Goal: Task Accomplishment & Management: Complete application form

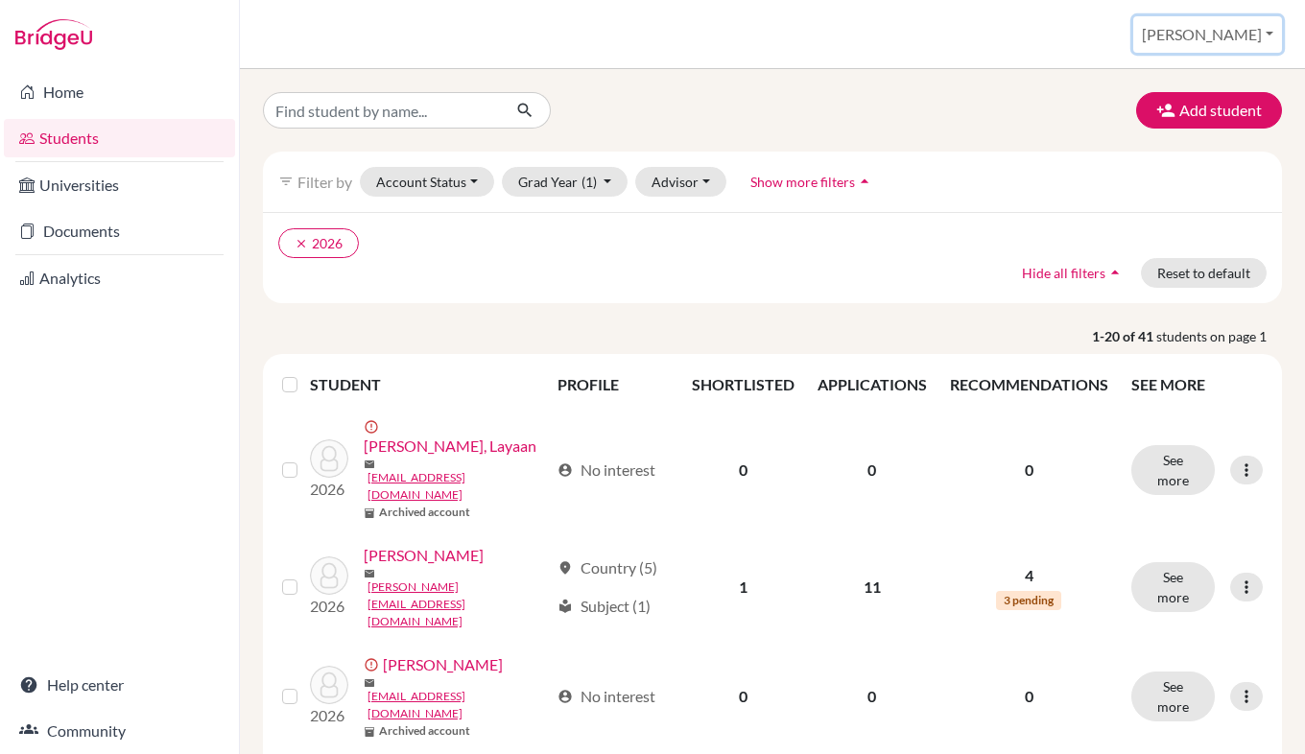
click at [1252, 36] on button "[PERSON_NAME]" at bounding box center [1207, 34] width 149 height 36
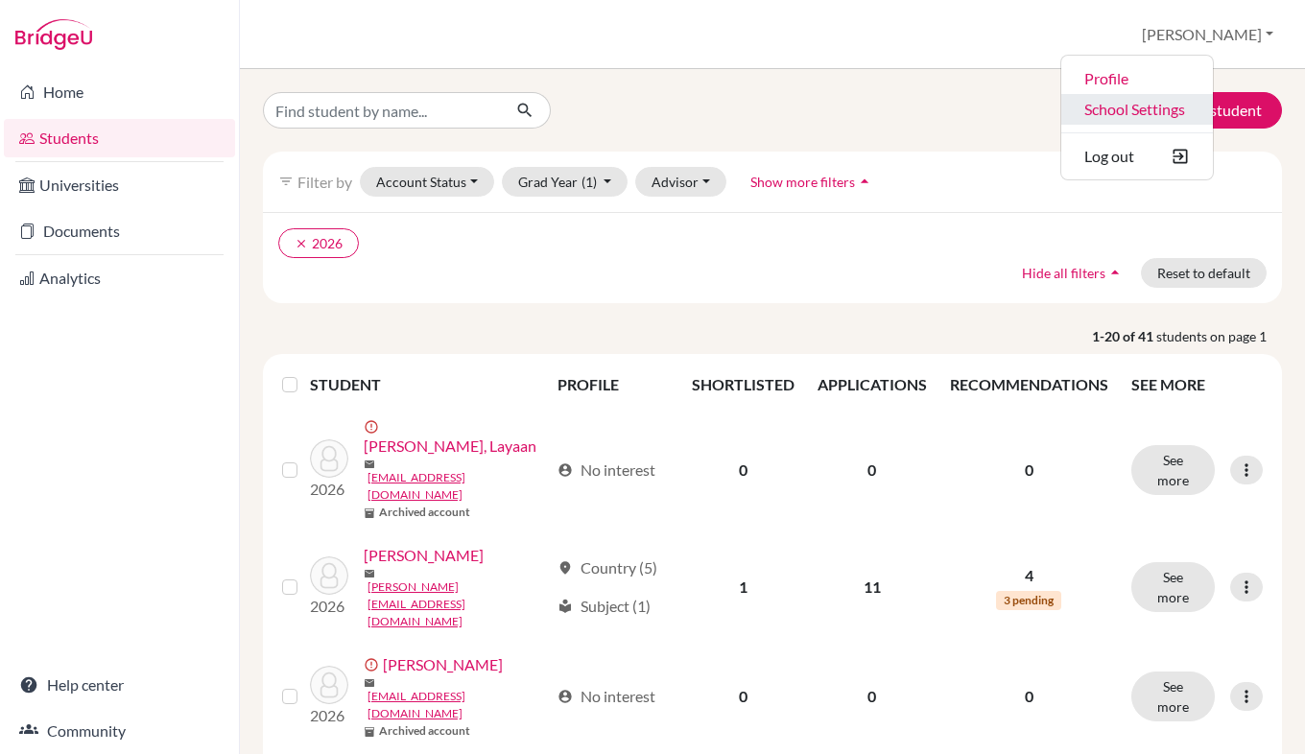
click at [1196, 104] on link "School Settings" at bounding box center [1137, 109] width 152 height 31
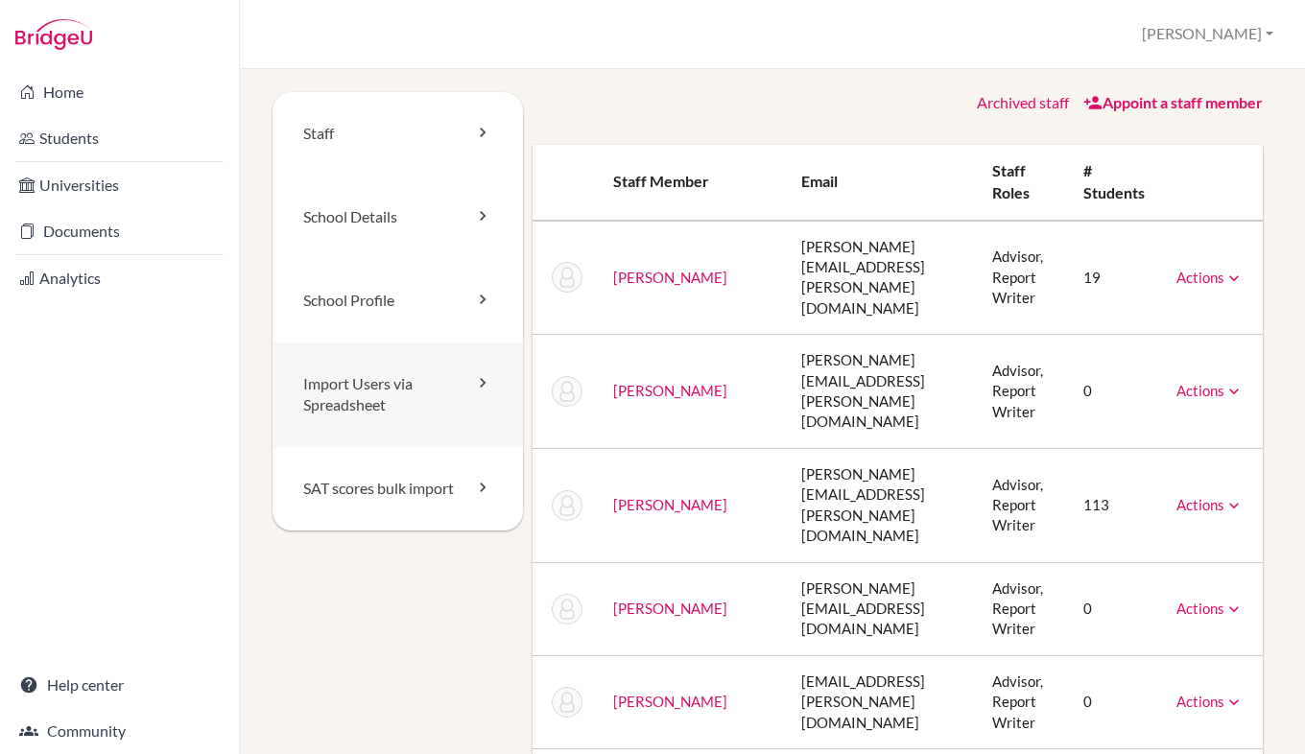
click at [379, 387] on link "Import Users via Spreadsheet" at bounding box center [397, 395] width 250 height 106
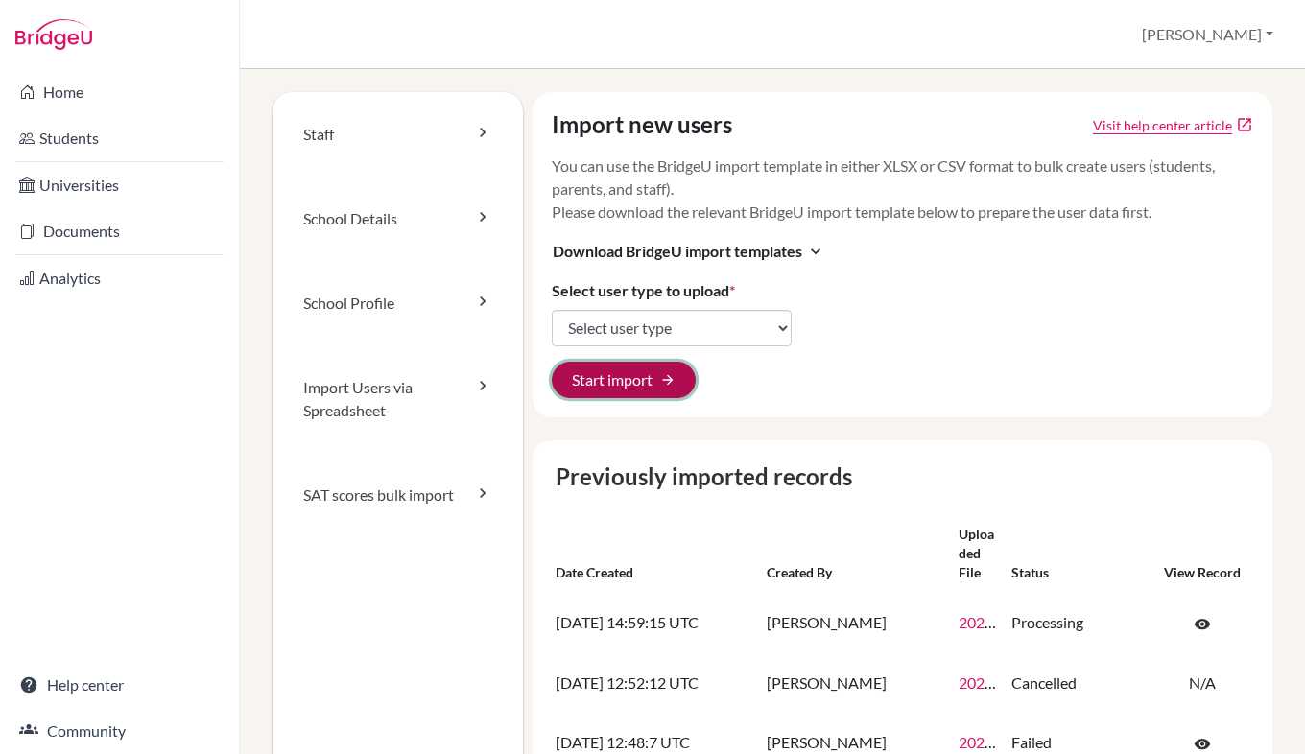
click at [631, 372] on button "Start import arrow_forward" at bounding box center [624, 380] width 144 height 36
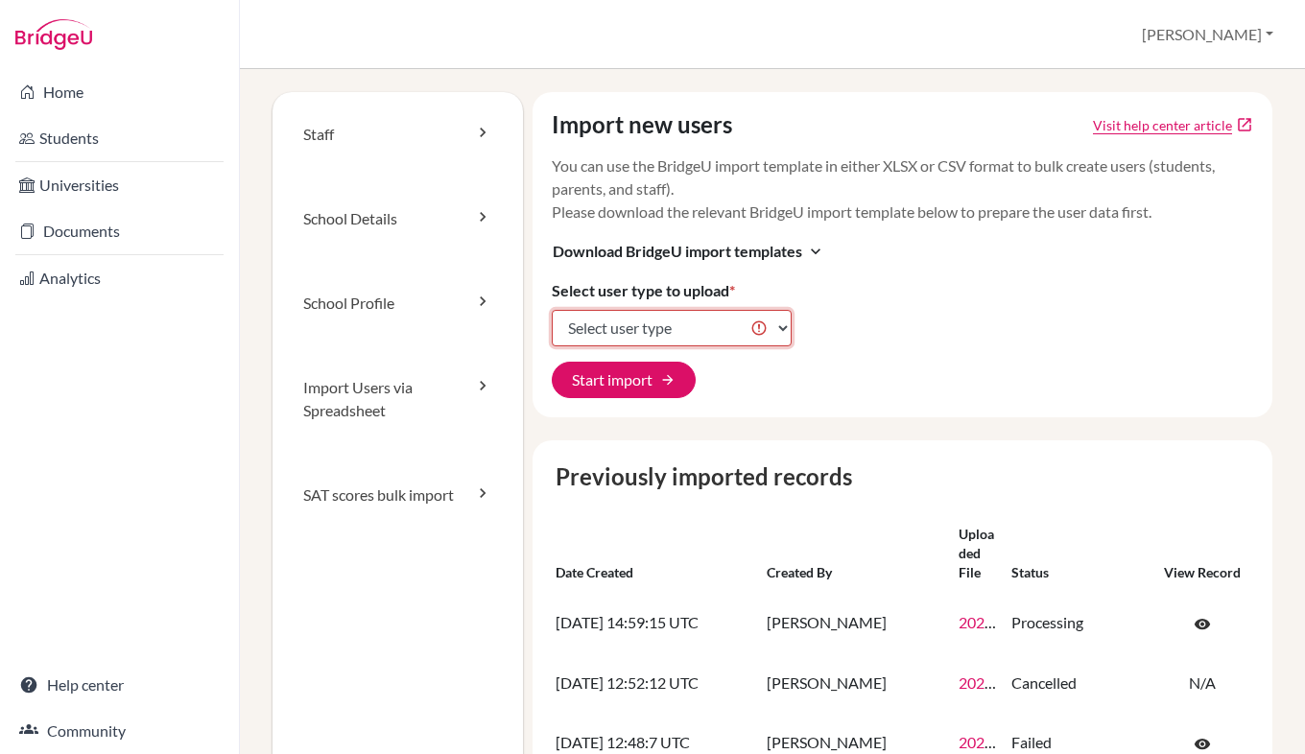
click at [673, 337] on select "Select user type Students Students and parents Parents Advisors Report writers" at bounding box center [672, 328] width 240 height 36
select select "students"
click at [552, 310] on select "Select user type Students Students and parents Parents Advisors Report writers" at bounding box center [672, 328] width 240 height 36
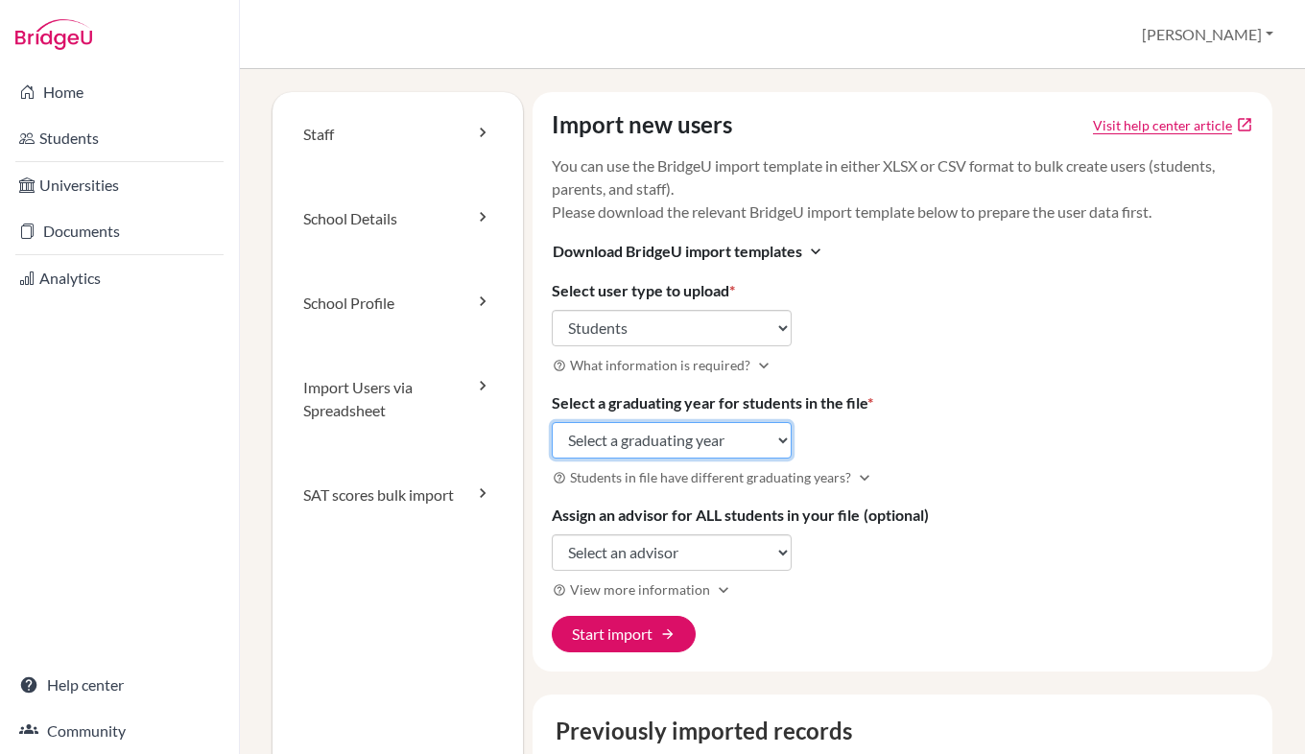
click at [688, 435] on select "Select a graduating year 2024 2025 2026 2027 2028 2029" at bounding box center [672, 440] width 240 height 36
select select "2028"
click at [552, 422] on select "Select a graduating year 2024 2025 2026 2027 2028 2029" at bounding box center [672, 440] width 240 height 36
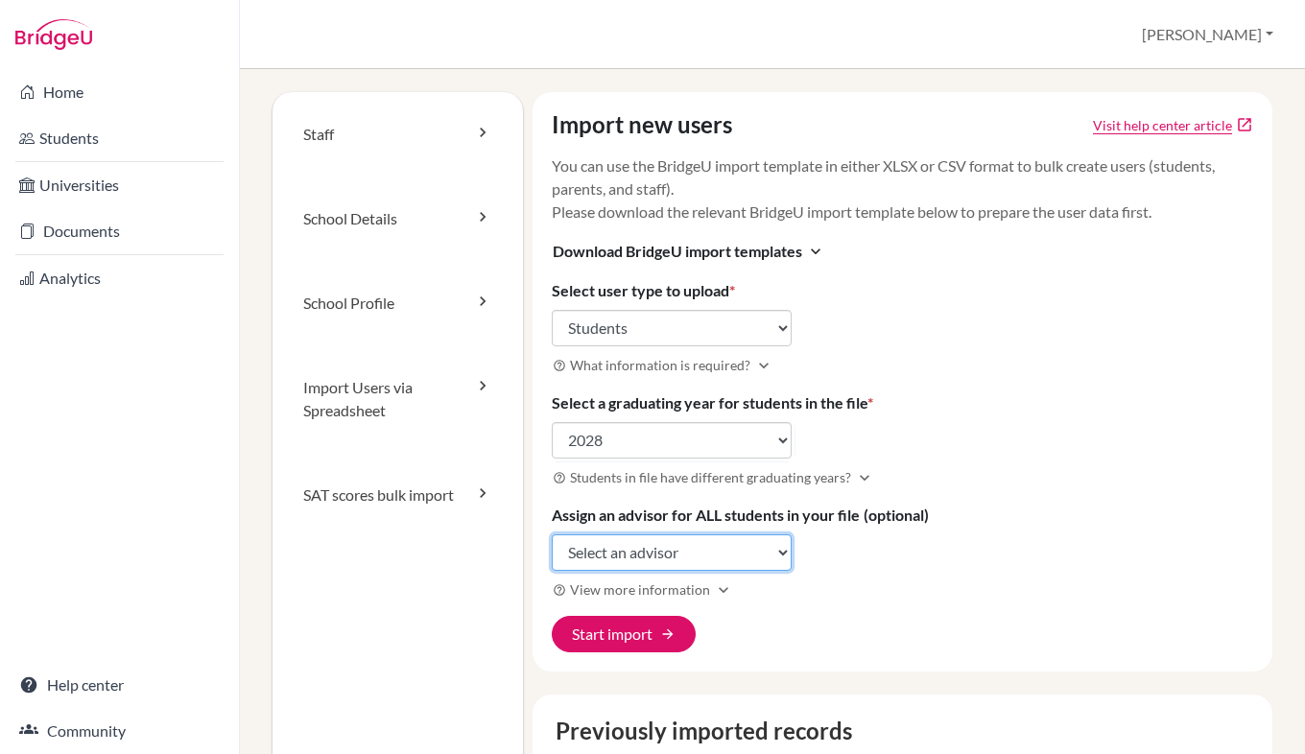
click at [649, 560] on select "Select an advisor Claire Butler-walker Lucy Calvert Joanna Cooper James Cross S…" at bounding box center [672, 552] width 240 height 36
select select "239854"
click at [552, 534] on select "Select an advisor Claire Butler-walker Lucy Calvert Joanna Cooper James Cross S…" at bounding box center [672, 552] width 240 height 36
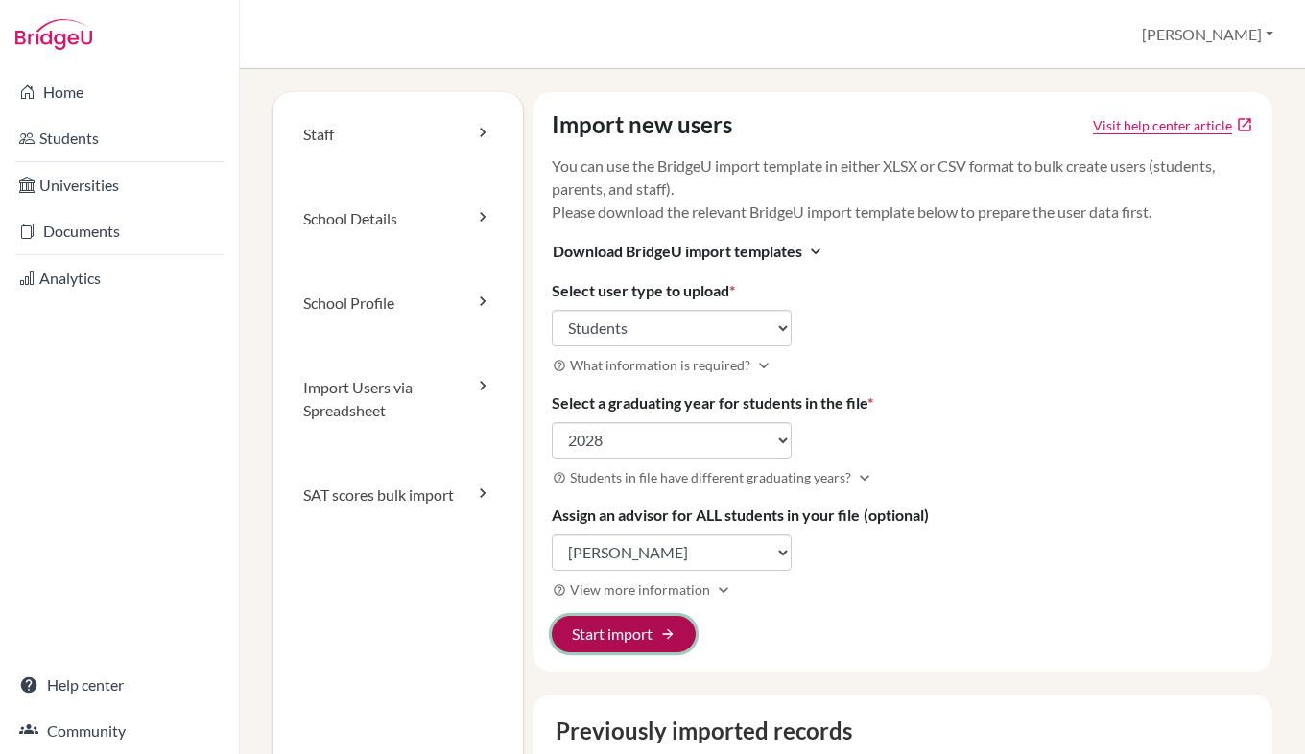
click at [602, 637] on button "Start import arrow_forward" at bounding box center [624, 634] width 144 height 36
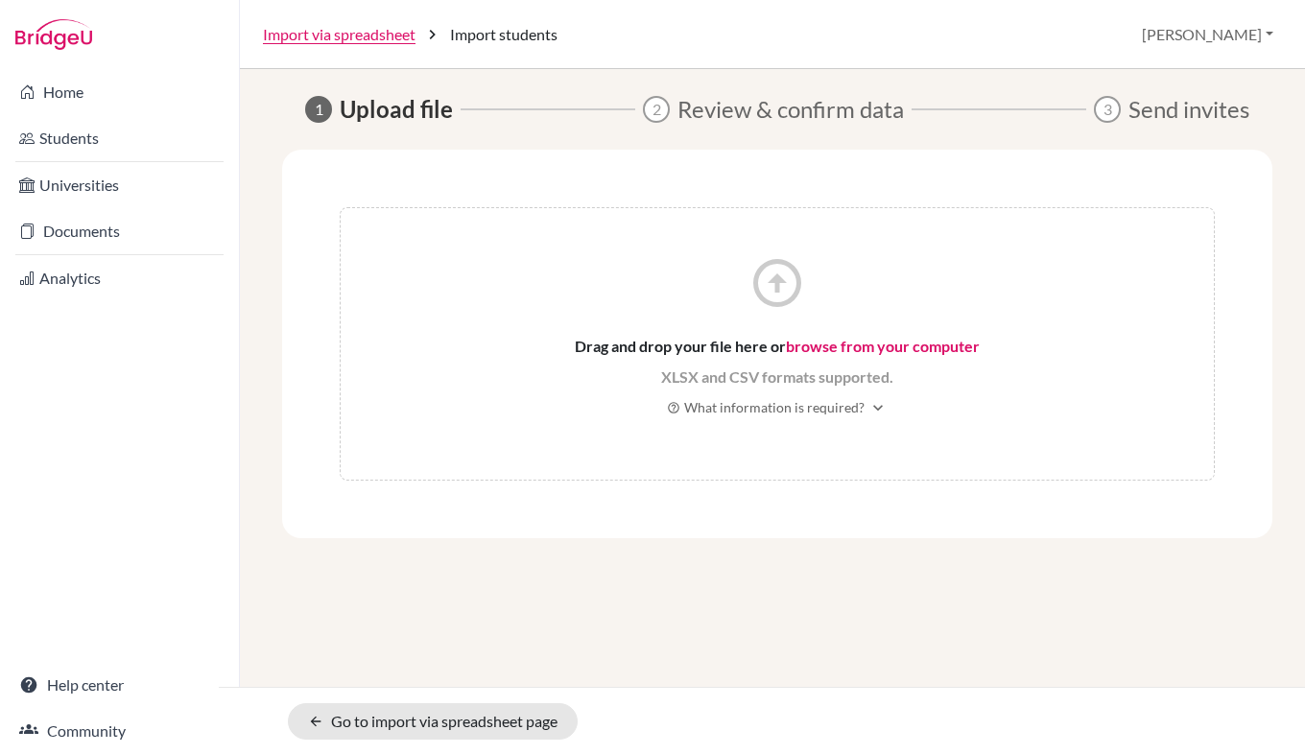
click at [818, 343] on link "browse from your computer" at bounding box center [883, 346] width 194 height 18
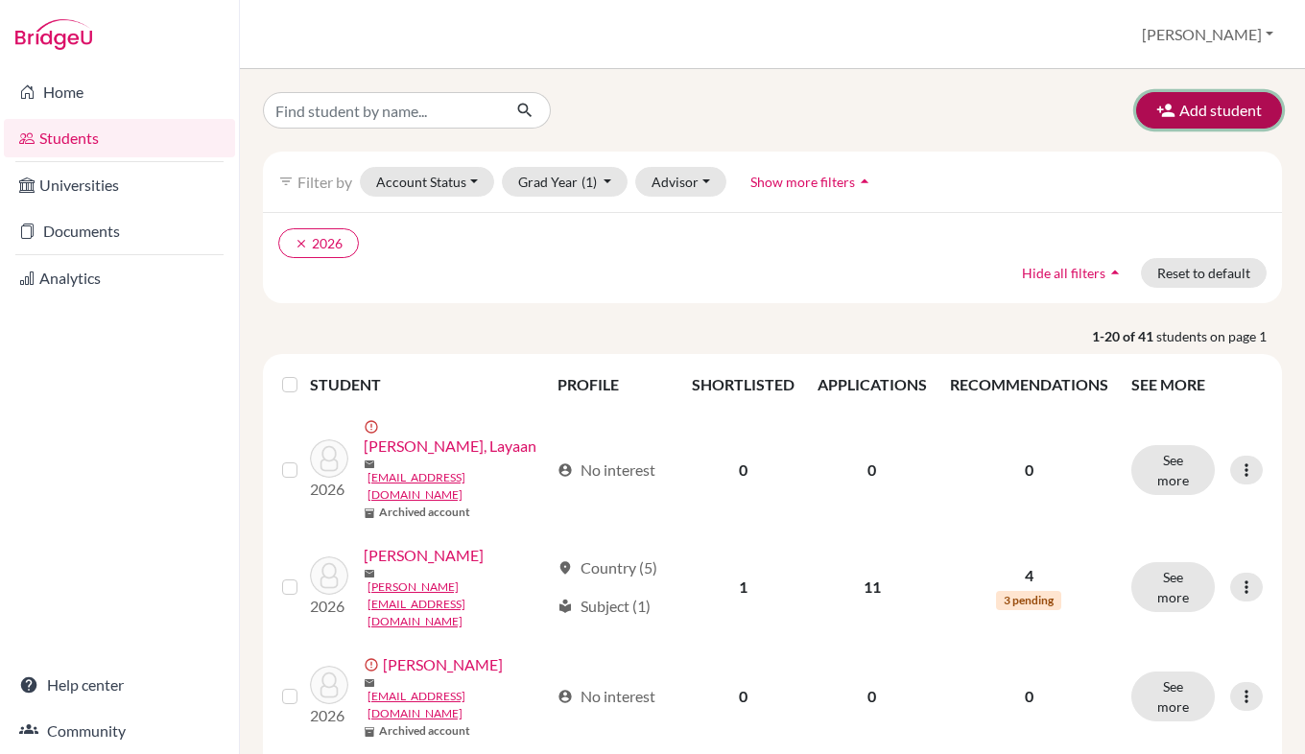
click at [1189, 114] on button "Add student" at bounding box center [1209, 110] width 146 height 36
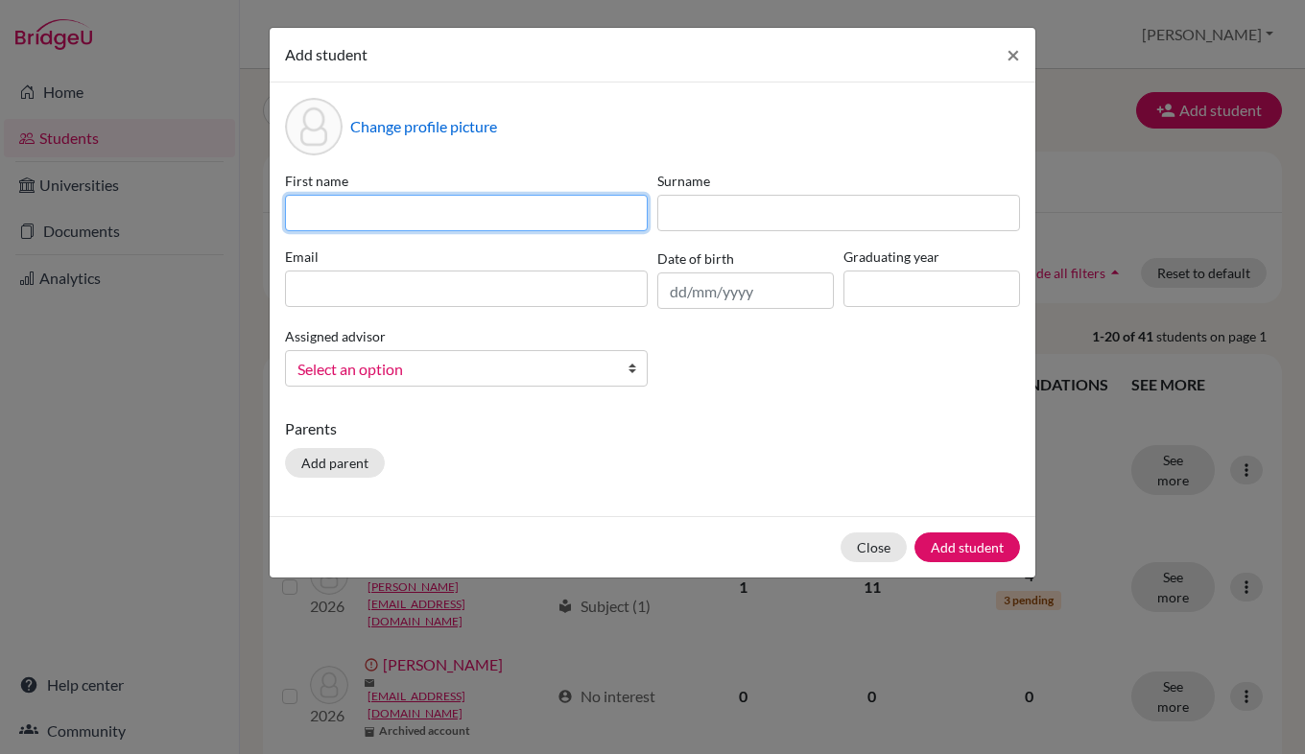
click at [451, 201] on input at bounding box center [466, 213] width 363 height 36
type input "[PERSON_NAME]"
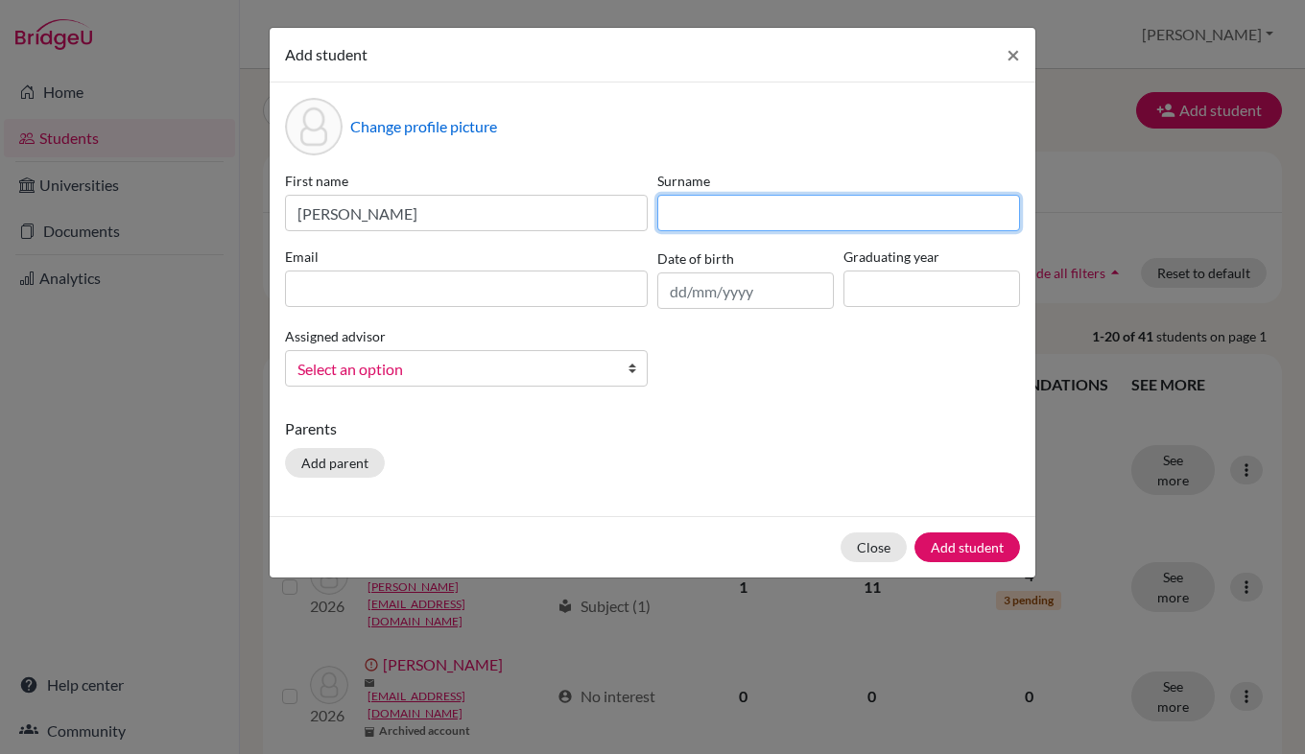
click at [735, 209] on input at bounding box center [838, 213] width 363 height 36
type input "Fitzgerald"
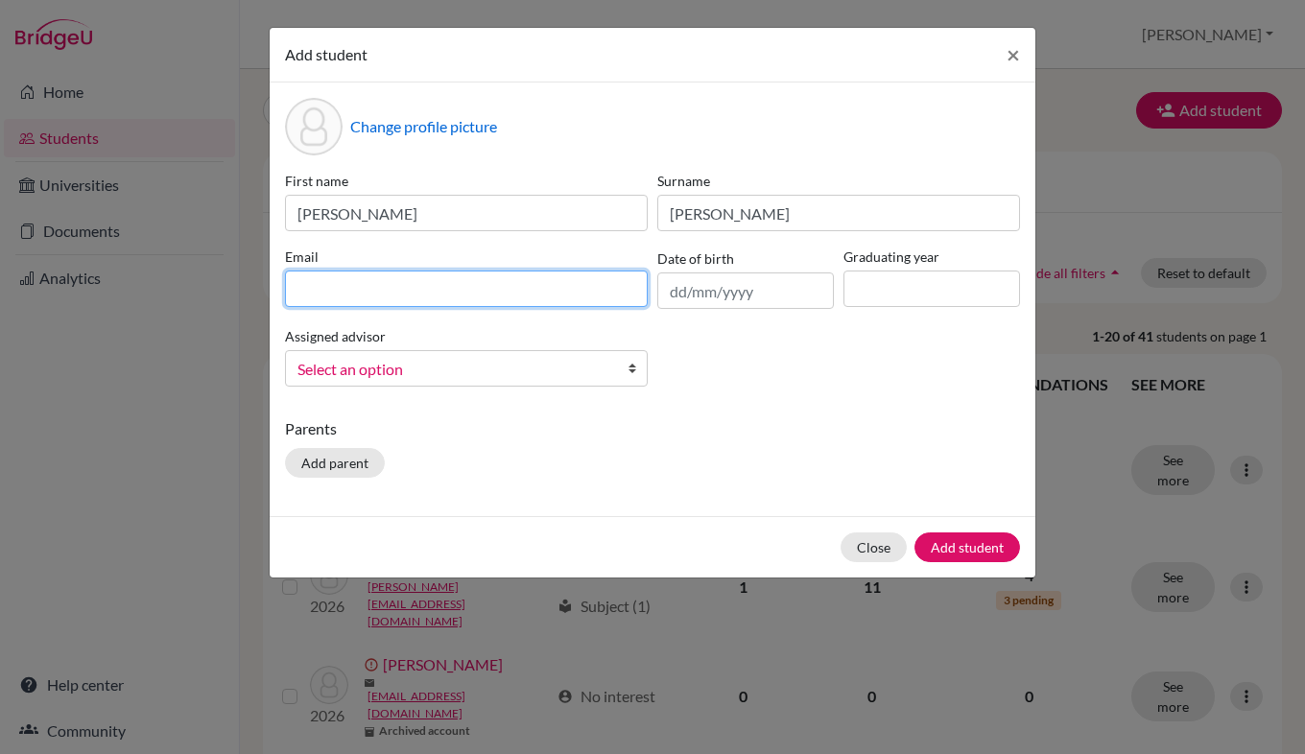
click at [501, 283] on input at bounding box center [466, 289] width 363 height 36
paste input "finn_fitzgerald@naisdublin.com"
type input "finn_fitzgerald@naisdublin.com"
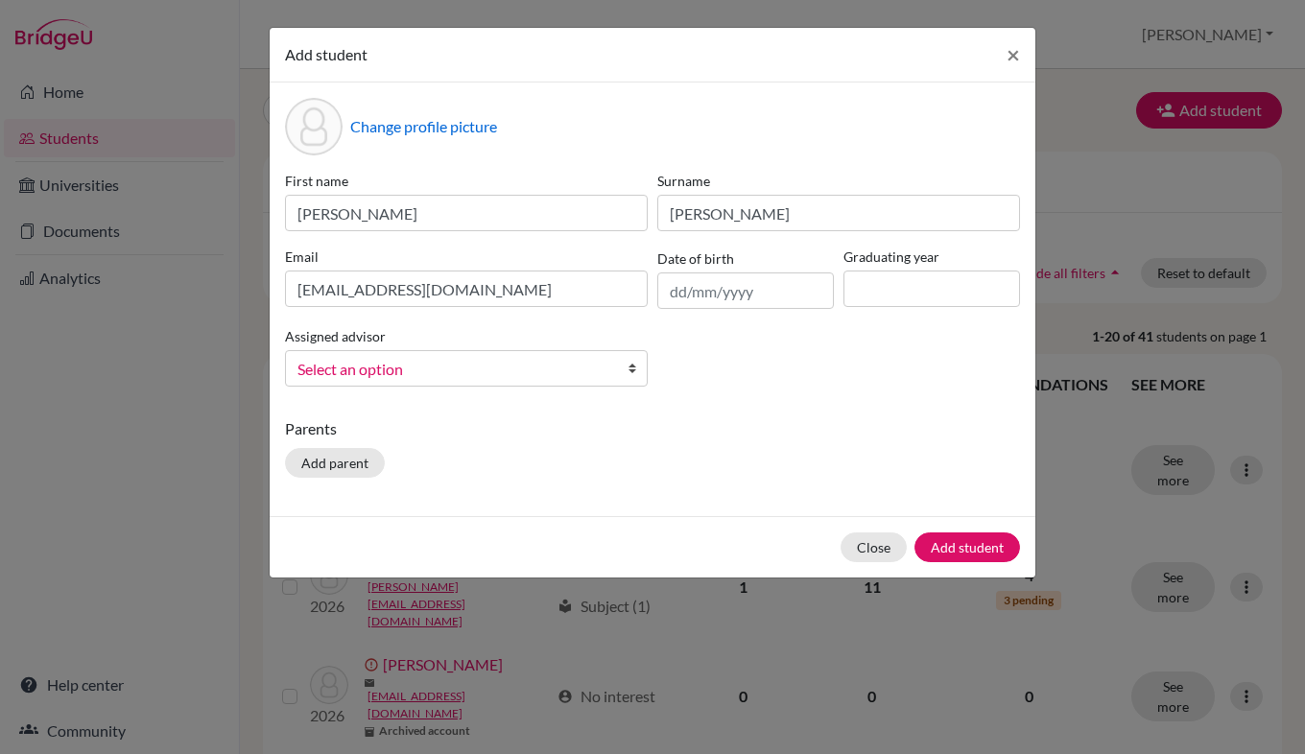
click at [474, 366] on span "Select an option" at bounding box center [453, 369] width 313 height 25
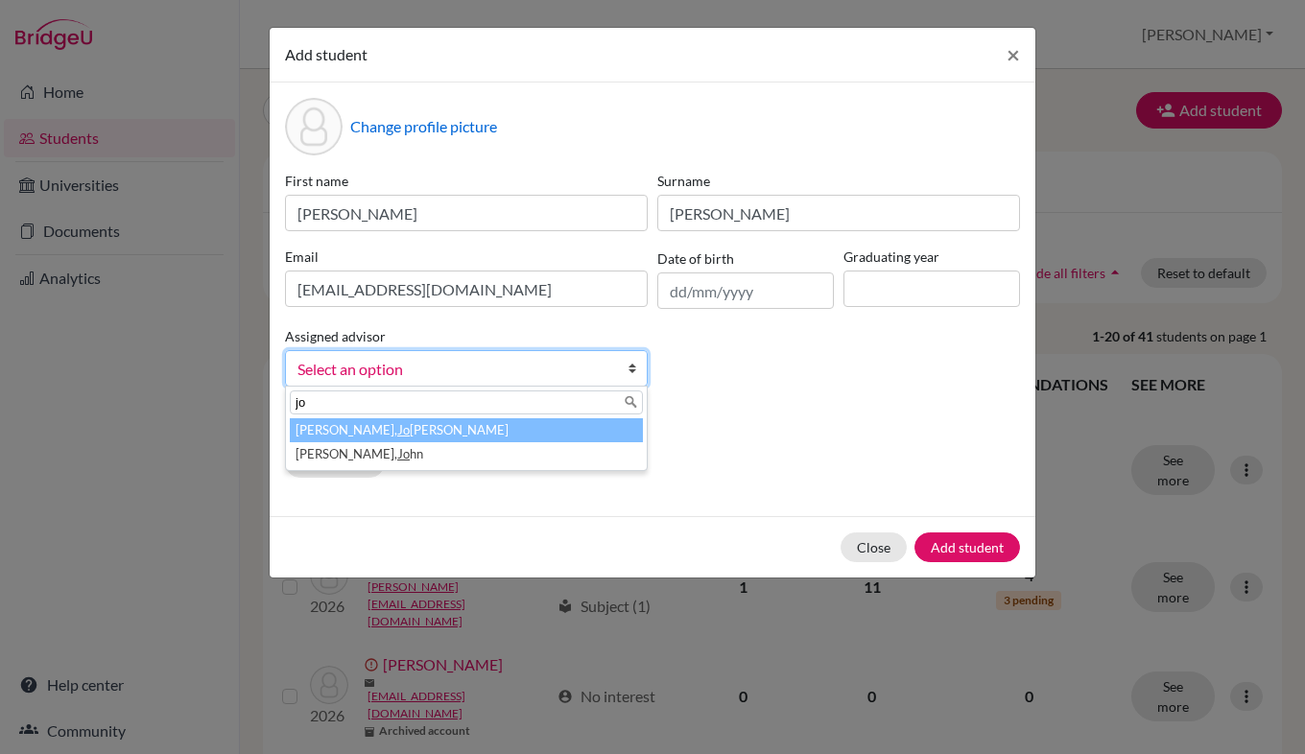
type input "jo"
click at [433, 430] on li "Cooper, Jo anna" at bounding box center [466, 430] width 353 height 24
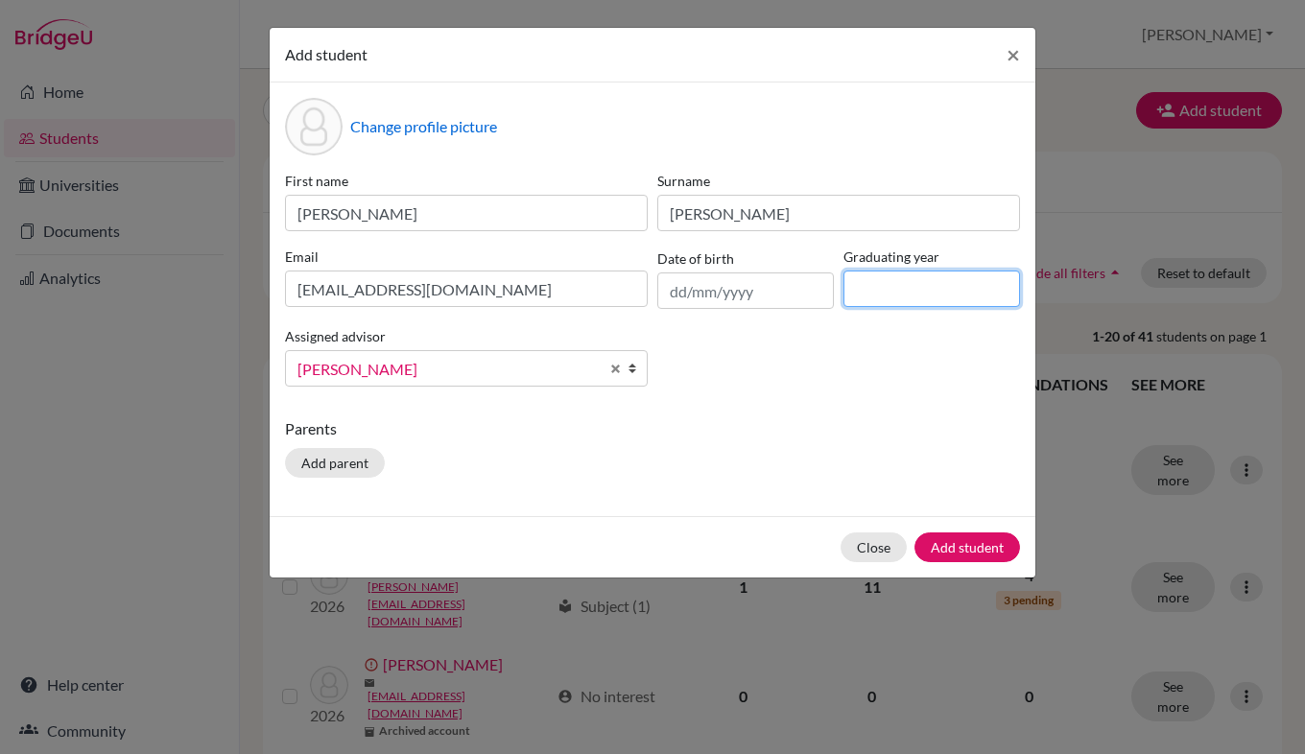
click at [887, 280] on input at bounding box center [931, 289] width 177 height 36
type input "2028"
click at [799, 380] on div "First name Finn Surname Fitzgerald Email finn_fitzgerald@naisdublin.com Date of…" at bounding box center [652, 286] width 744 height 231
click at [740, 289] on input "text" at bounding box center [745, 290] width 177 height 36
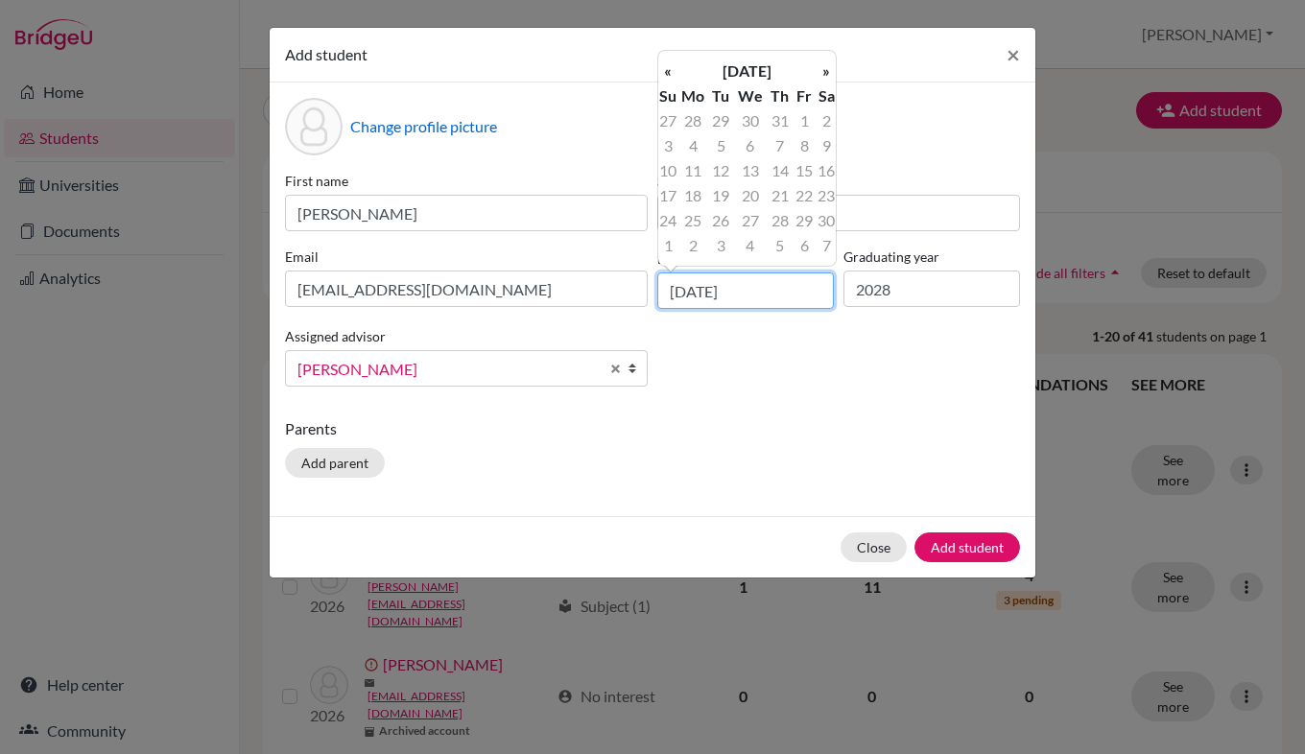
type input "10/04/10"
click at [775, 363] on div "First name Finn Surname Fitzgerald Email finn_fitzgerald@naisdublin.com Date of…" at bounding box center [652, 286] width 744 height 231
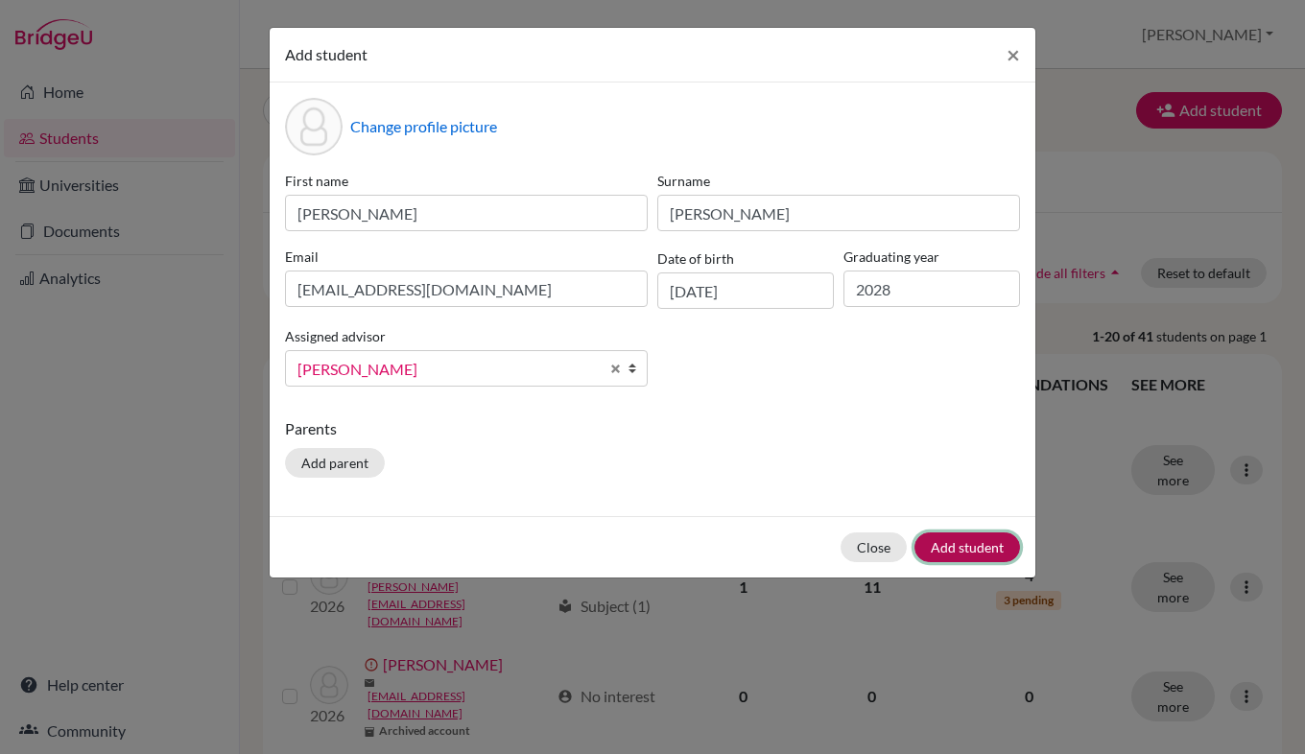
click at [972, 546] on button "Add student" at bounding box center [967, 547] width 106 height 30
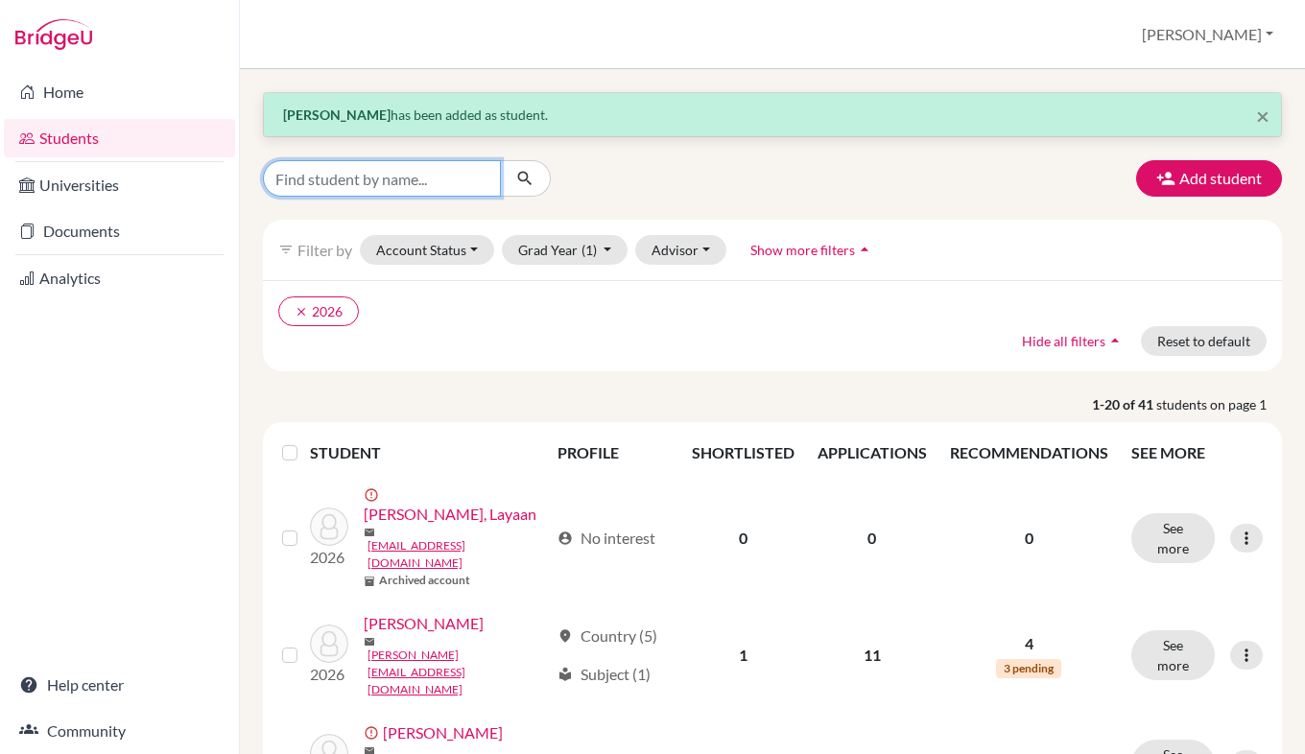
click at [417, 177] on input "Find student by name..." at bounding box center [382, 178] width 238 height 36
type input "finn"
click button "submit" at bounding box center [525, 178] width 51 height 36
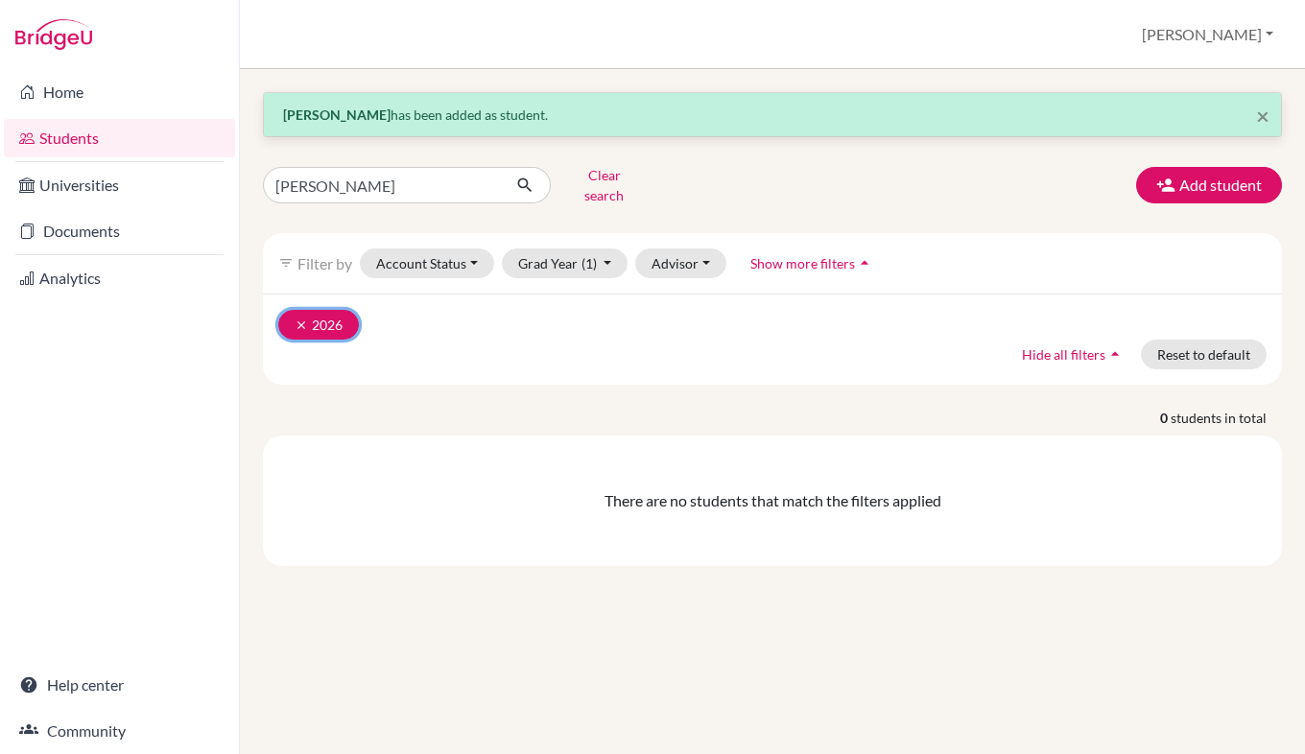
click at [298, 318] on icon "clear" at bounding box center [300, 324] width 13 height 13
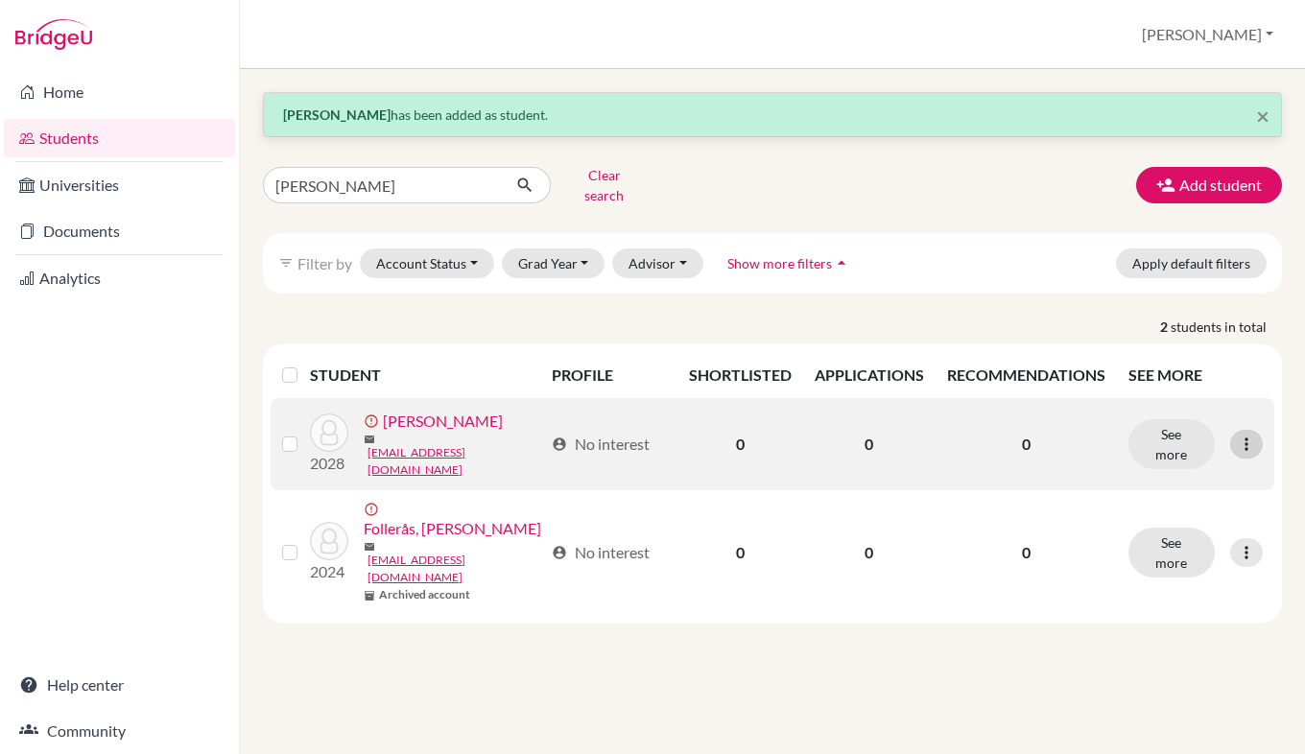
click at [1242, 435] on icon at bounding box center [1245, 444] width 19 height 19
click at [1182, 527] on button "Resend invite email" at bounding box center [1174, 542] width 174 height 31
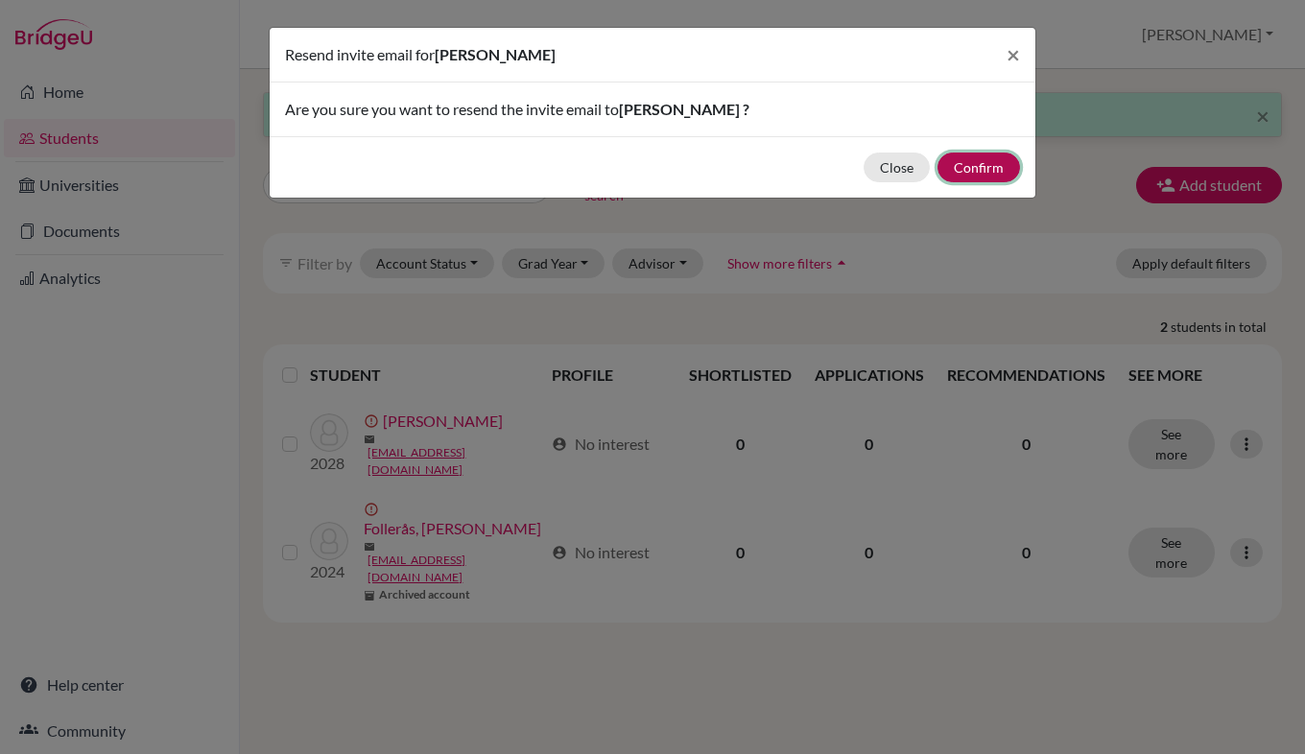
click at [969, 163] on button "Confirm" at bounding box center [978, 168] width 82 height 30
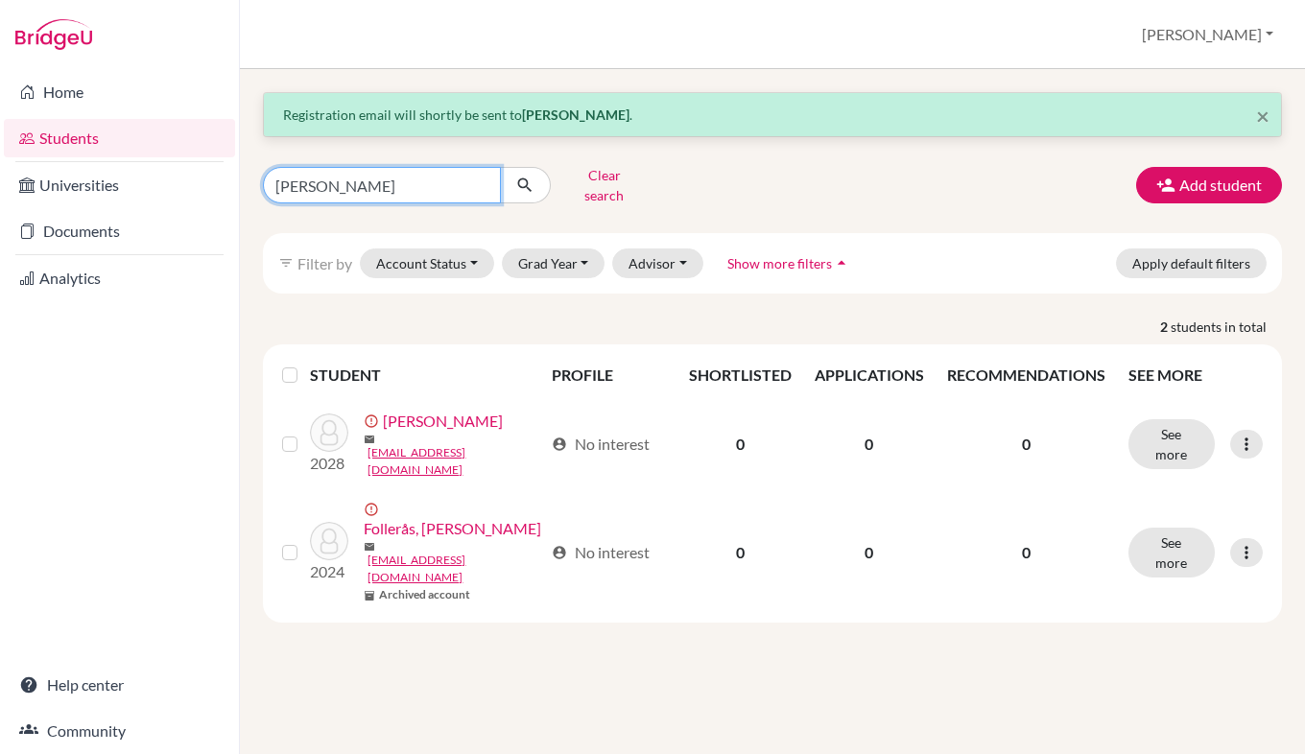
click at [448, 184] on input "finn" at bounding box center [382, 185] width 238 height 36
type input "f"
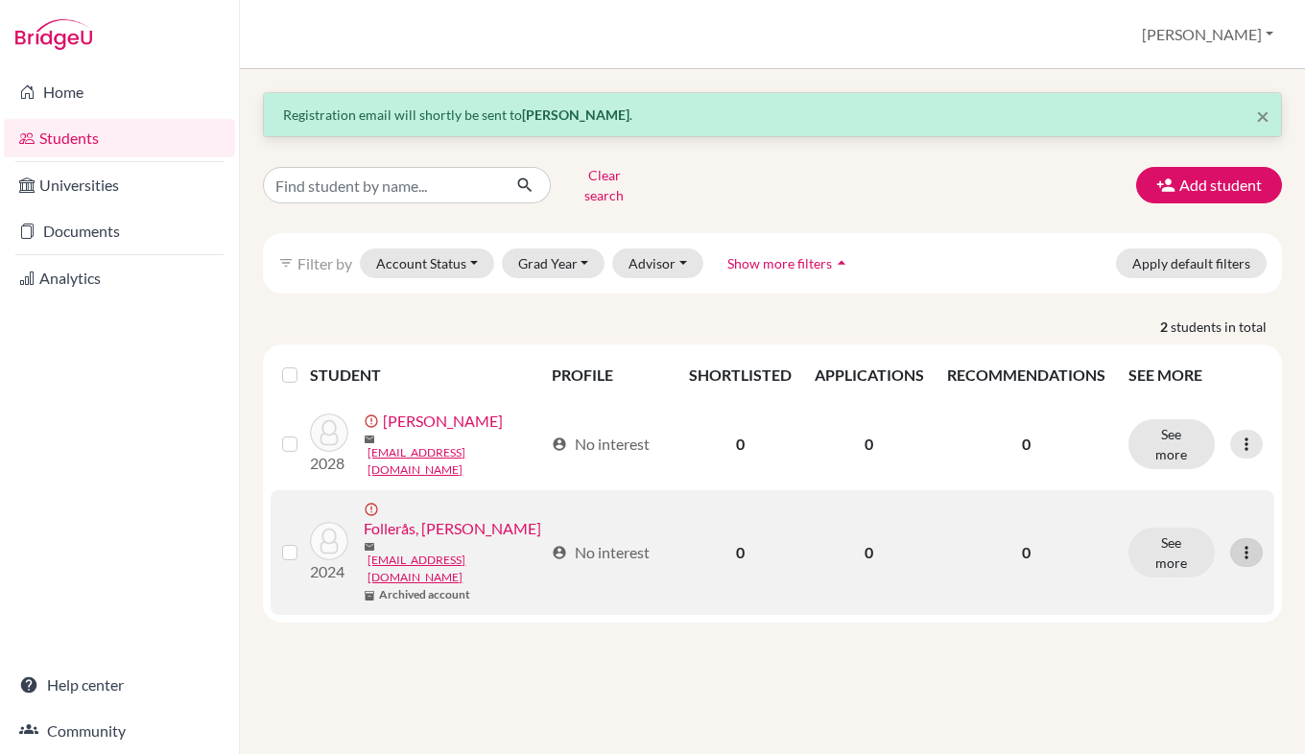
click at [1245, 543] on icon at bounding box center [1245, 552] width 19 height 19
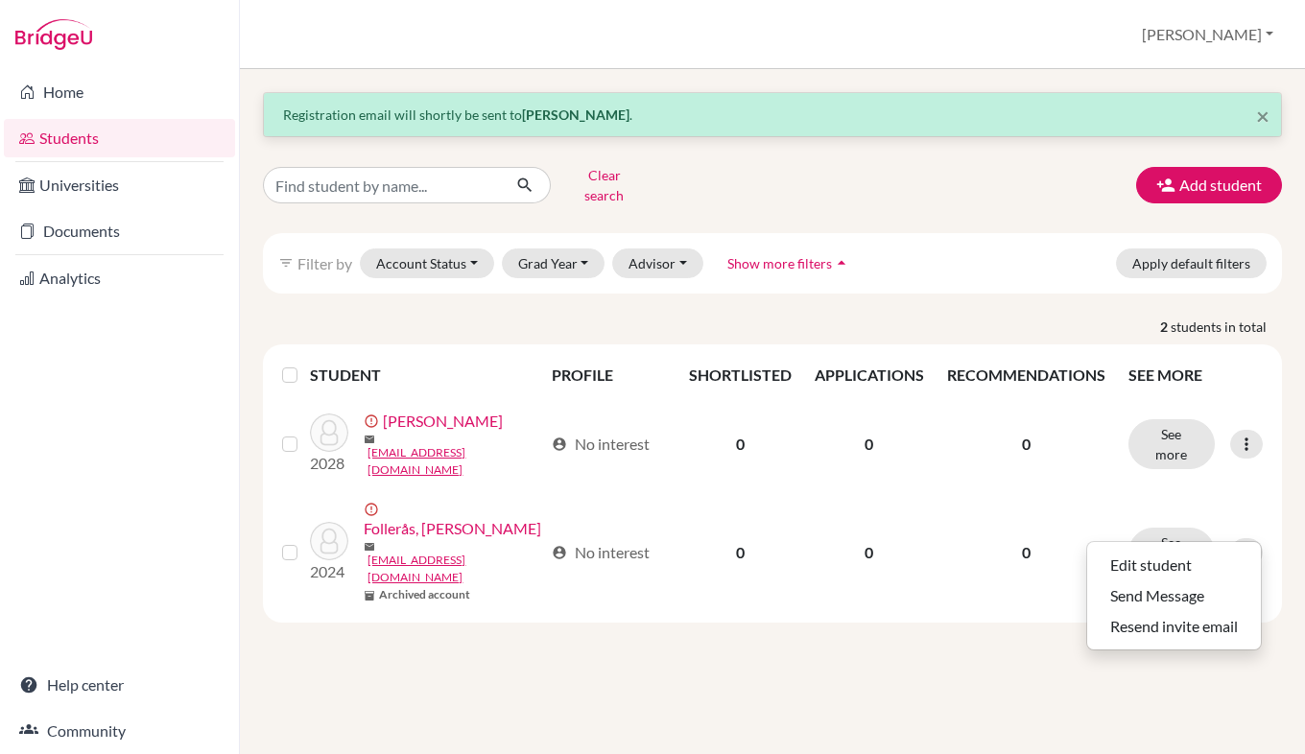
click at [866, 666] on div "× Registration email will shortly be sent to Finn Fitzgerald . Clear search Add…" at bounding box center [772, 411] width 1065 height 685
